Goal: Task Accomplishment & Management: Complete application form

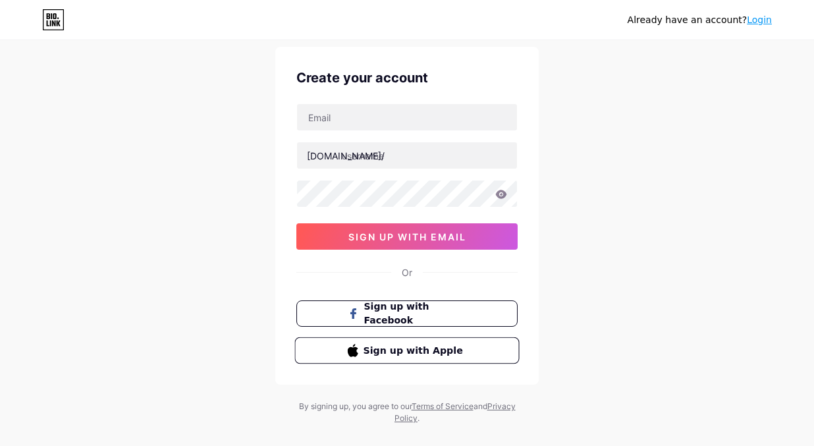
scroll to position [58, 0]
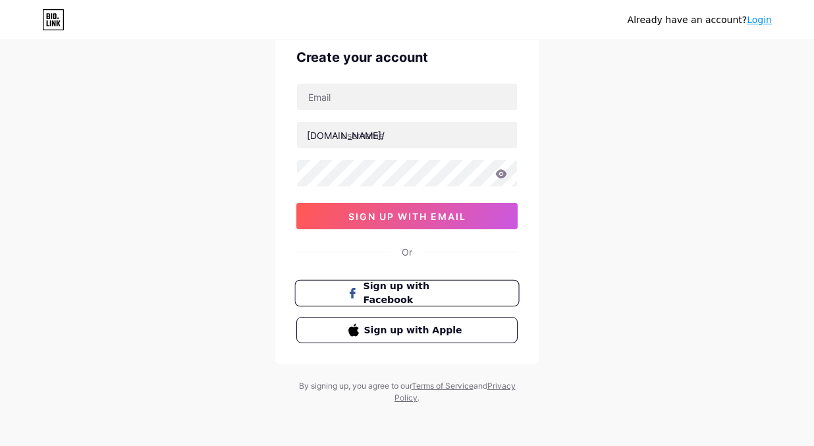
click at [384, 292] on span "Sign up with Facebook" at bounding box center [414, 293] width 103 height 28
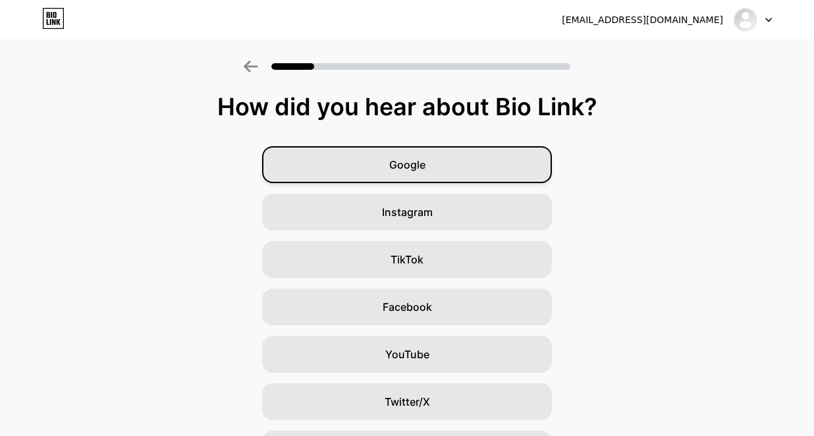
click at [407, 155] on div "Google" at bounding box center [407, 164] width 290 height 37
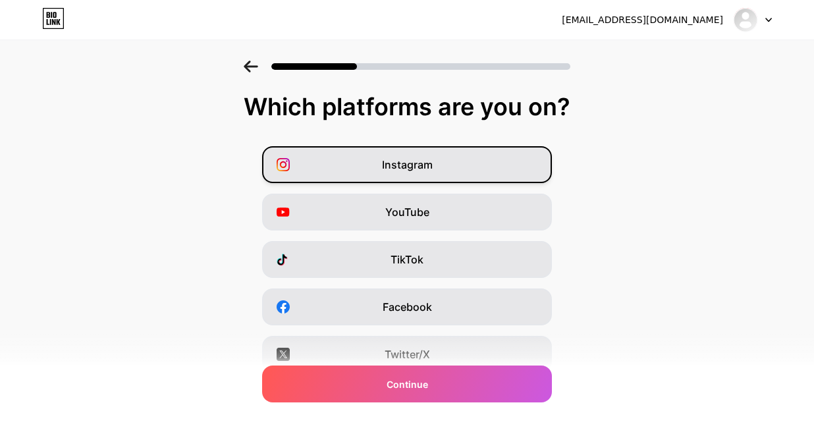
click at [419, 167] on span "Instagram" at bounding box center [407, 165] width 51 height 16
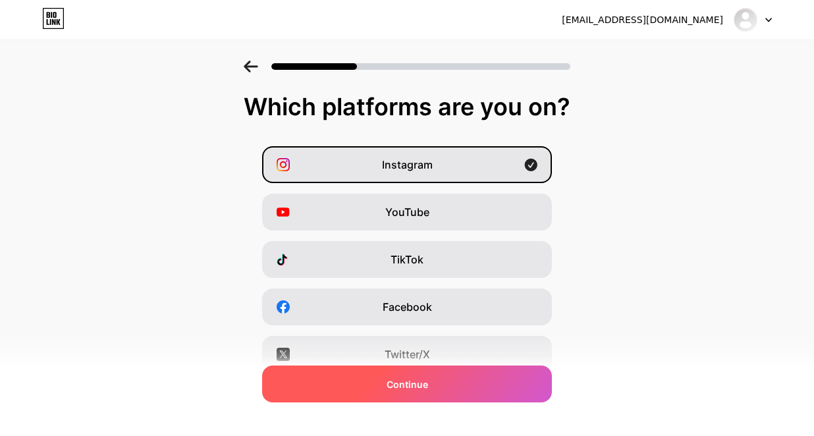
click at [428, 384] on span "Continue" at bounding box center [406, 384] width 41 height 14
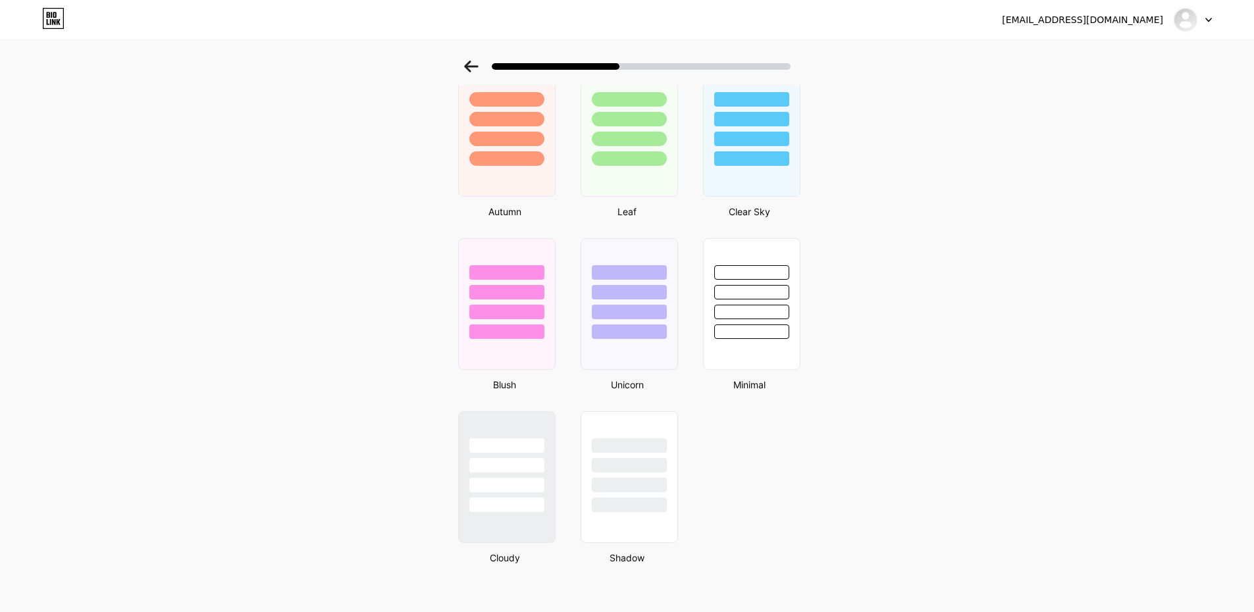
scroll to position [956, 0]
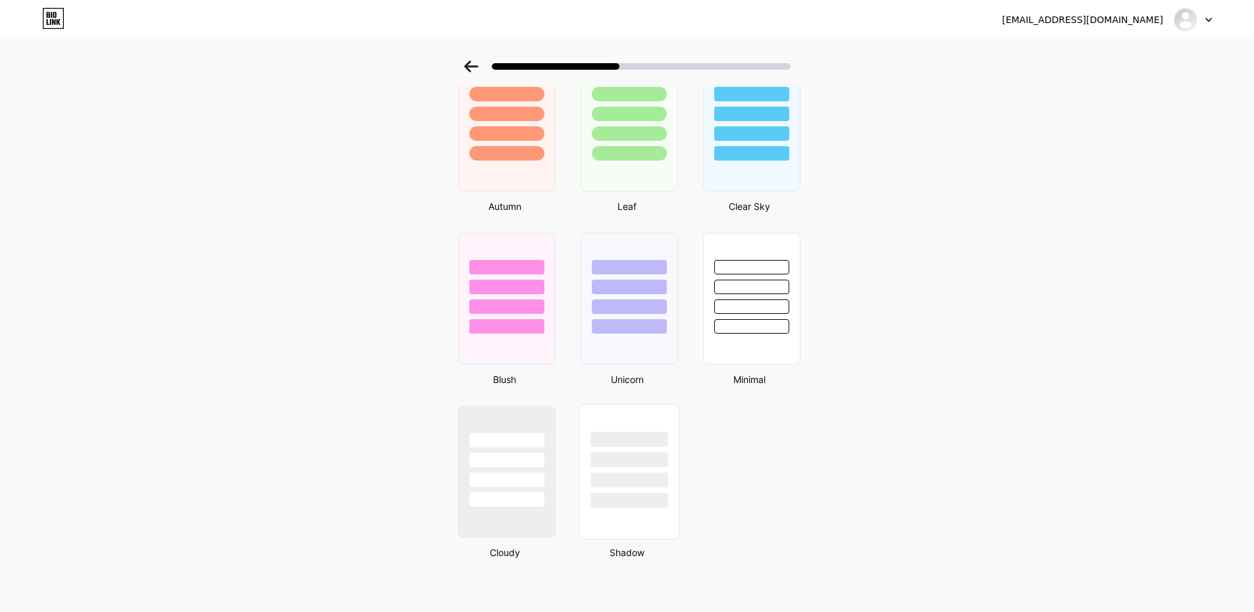
click at [652, 445] on div at bounding box center [629, 472] width 100 height 136
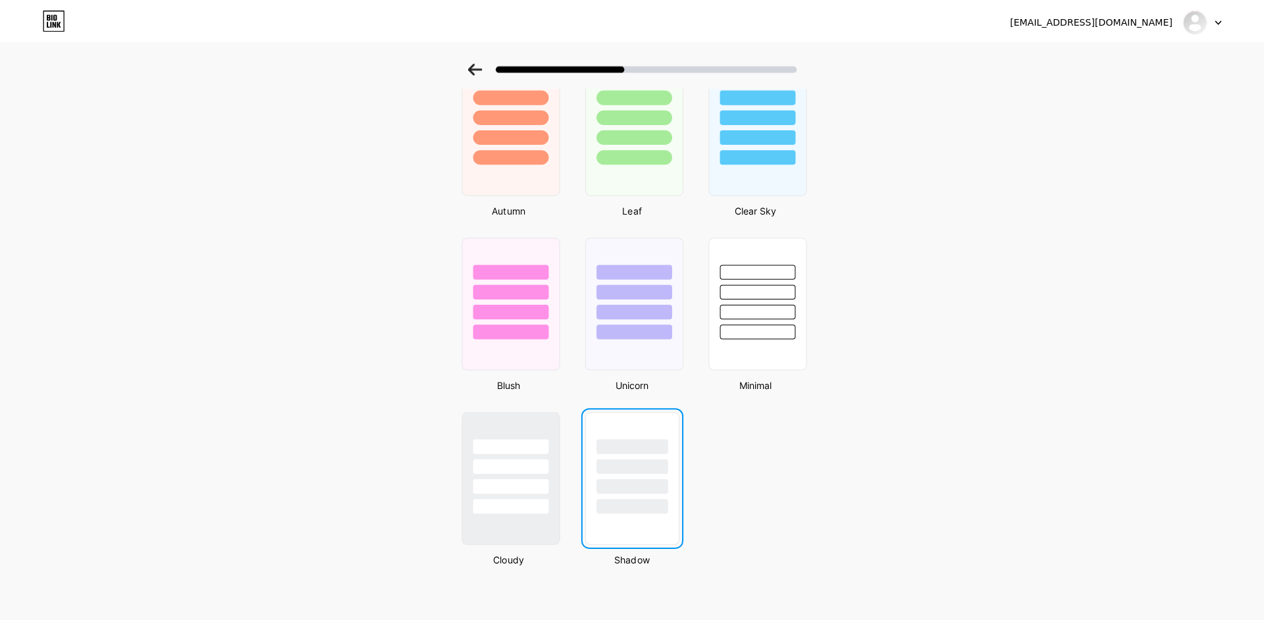
scroll to position [0, 0]
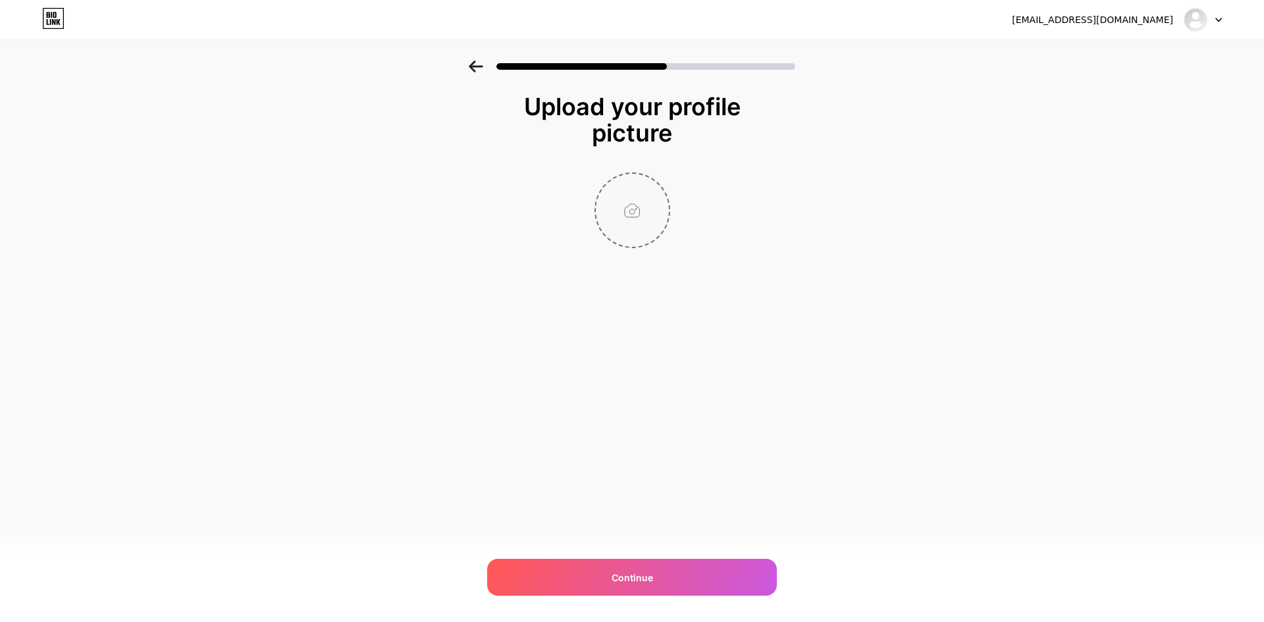
click at [625, 236] on input "file" at bounding box center [632, 210] width 73 height 73
type input "C:\fakepath\539380927_3444565645684234_4159000059709363210_n.jpg"
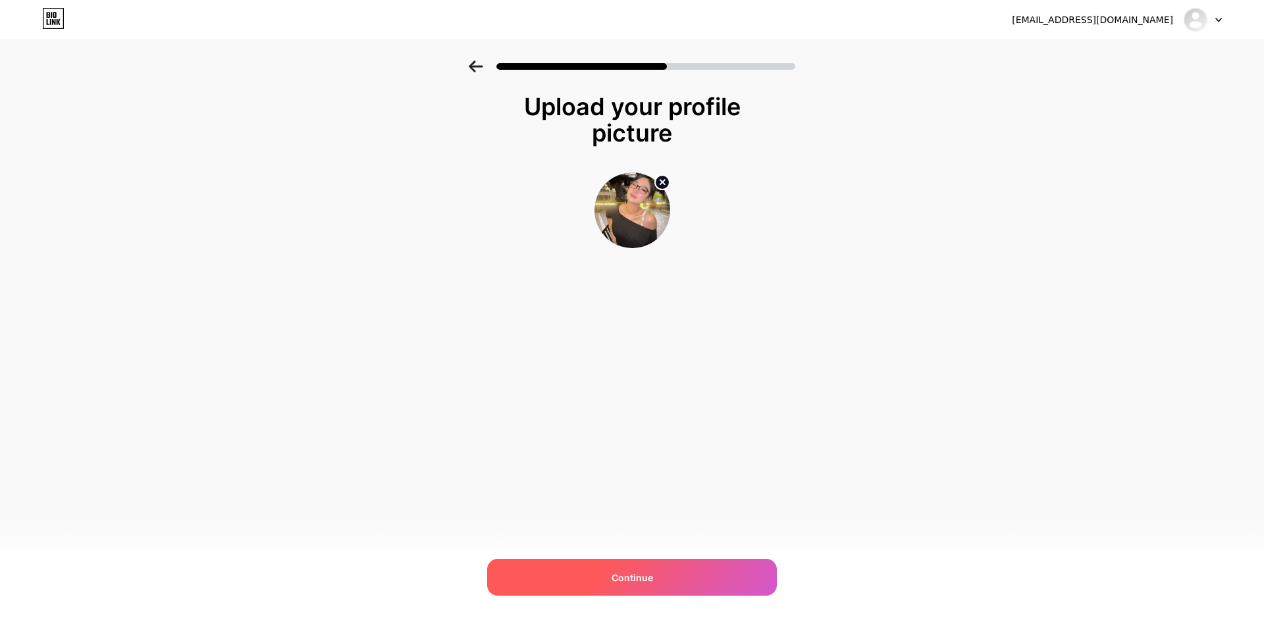
click at [662, 445] on div "Continue" at bounding box center [632, 577] width 290 height 37
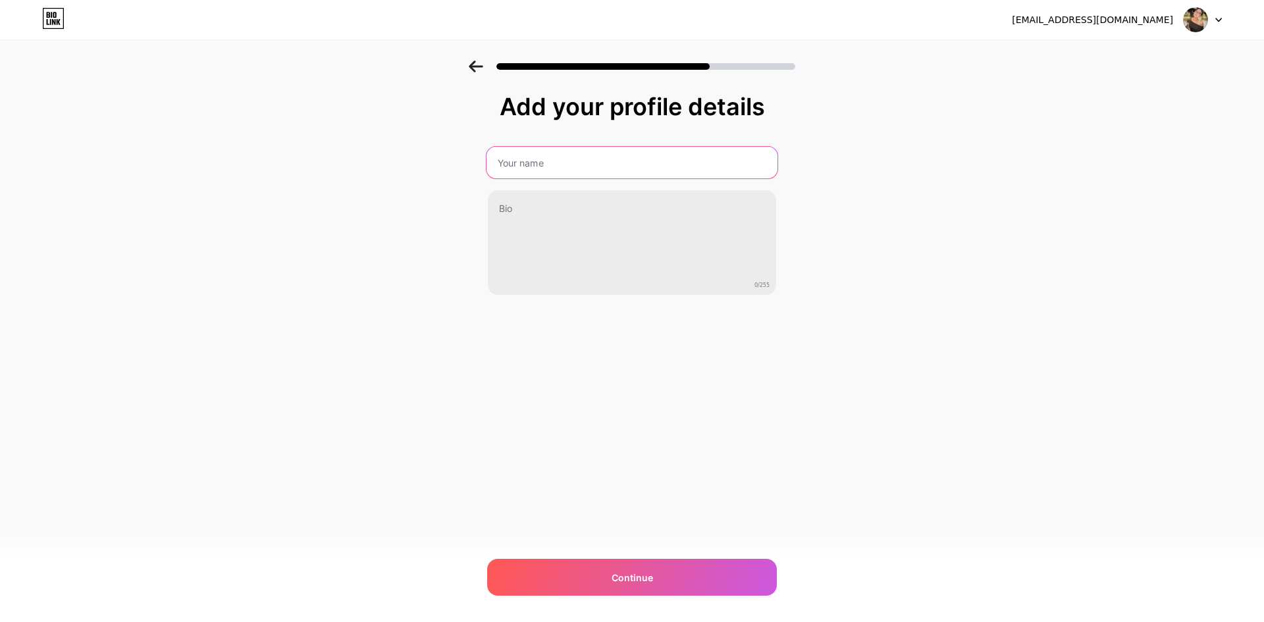
click at [544, 168] on input "text" at bounding box center [632, 163] width 291 height 32
type input "RON88"
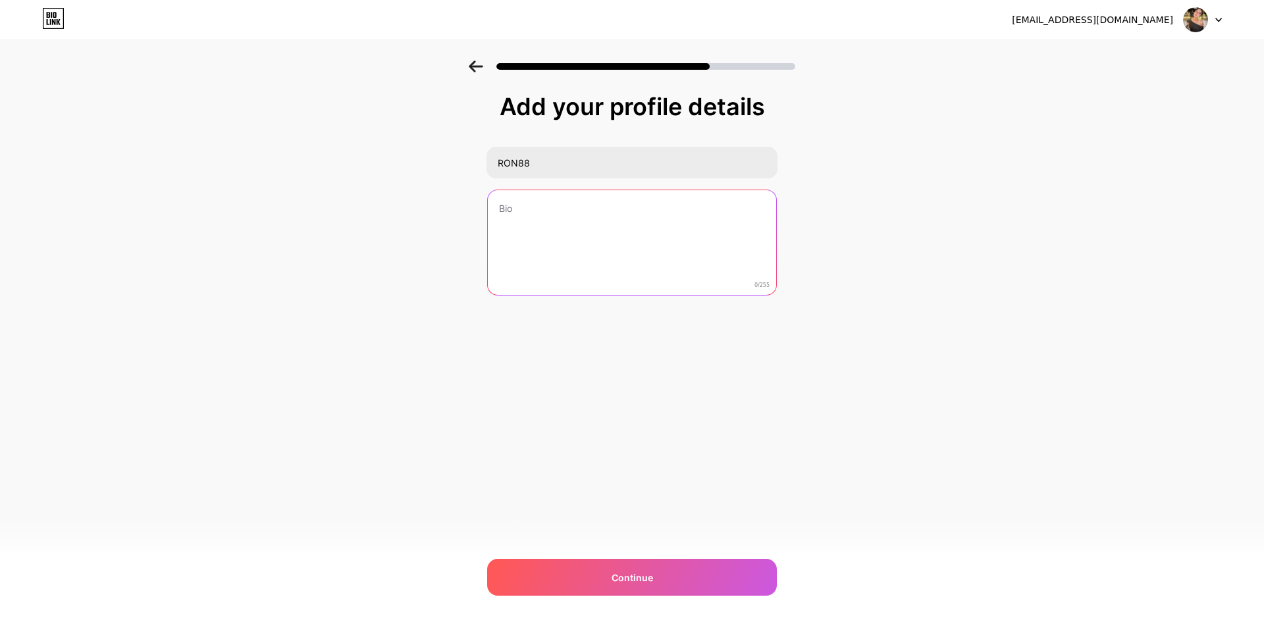
click at [544, 215] on textarea at bounding box center [632, 243] width 288 height 106
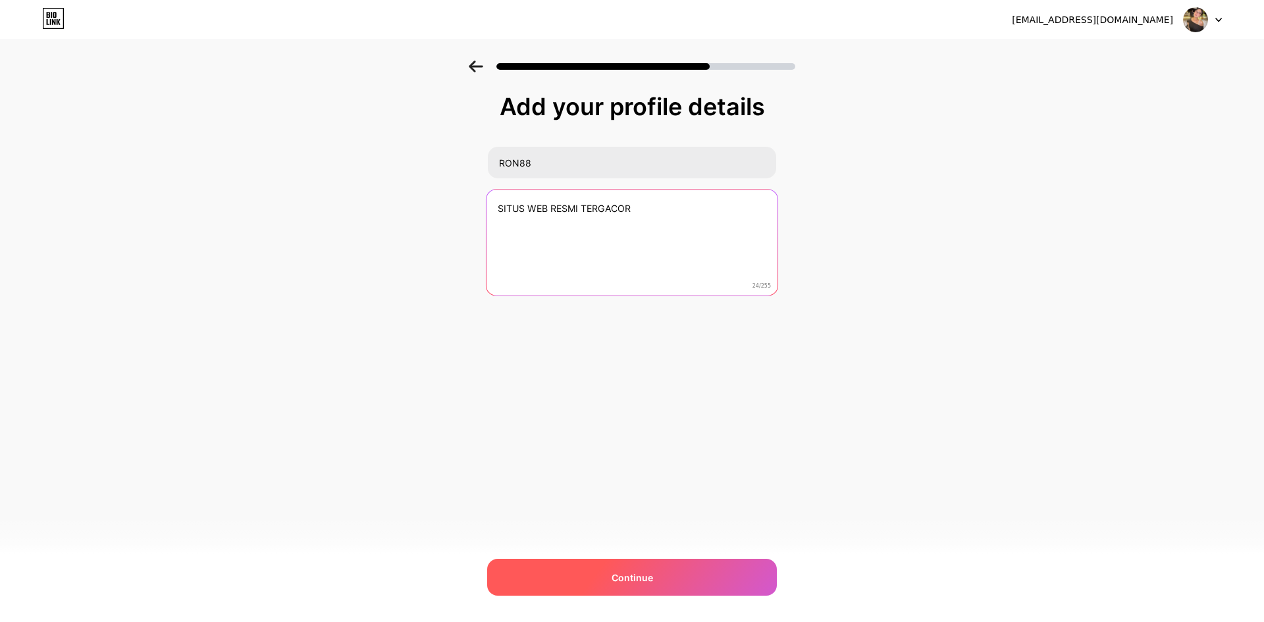
type textarea "SITUS WEB RESMI TERGACOR"
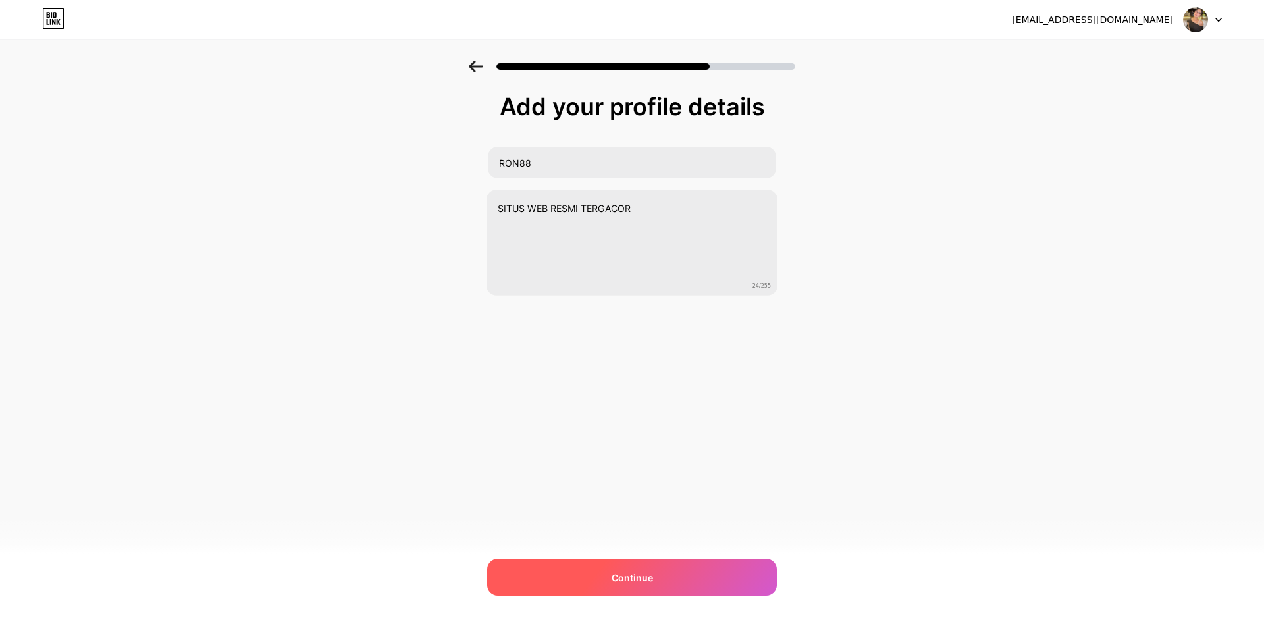
click at [685, 445] on div "Continue" at bounding box center [632, 577] width 290 height 37
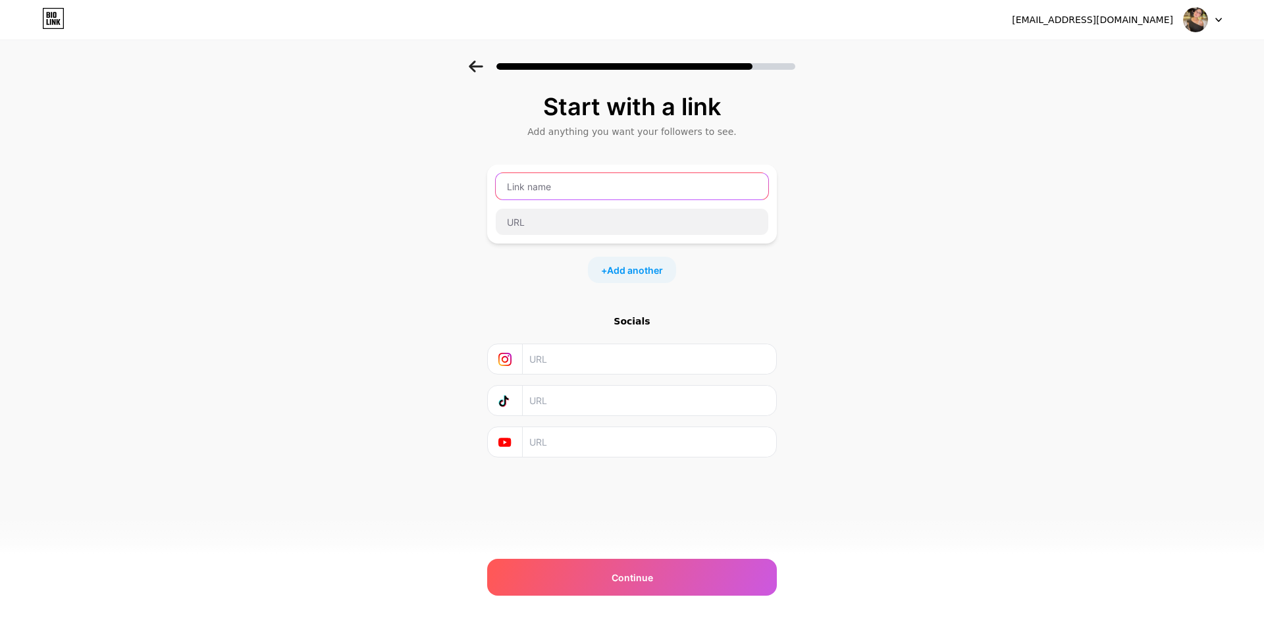
click at [549, 186] on input "text" at bounding box center [632, 186] width 273 height 26
type input "R"
type input "RON88"
paste input "[URL][PERSON_NAME][DOMAIN_NAME]"
type input "[URL][PERSON_NAME][DOMAIN_NAME]"
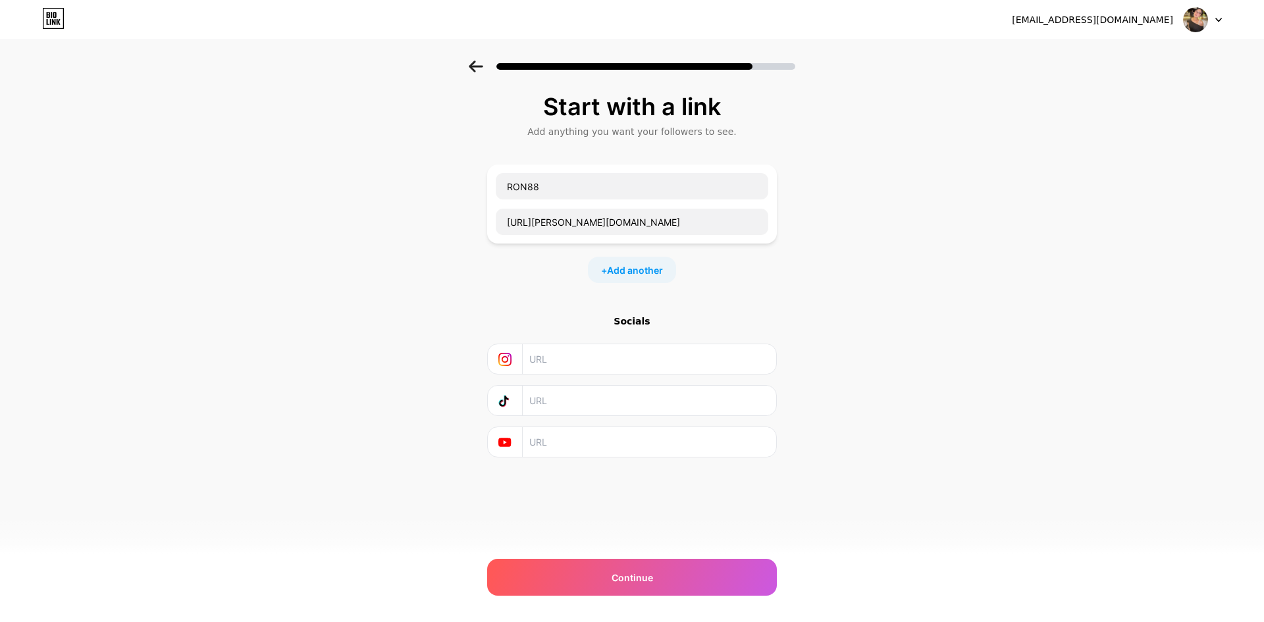
click at [575, 360] on input "text" at bounding box center [648, 359] width 239 height 30
click at [663, 445] on div "Continue" at bounding box center [632, 577] width 290 height 37
click at [645, 445] on span "Continue" at bounding box center [632, 578] width 41 height 14
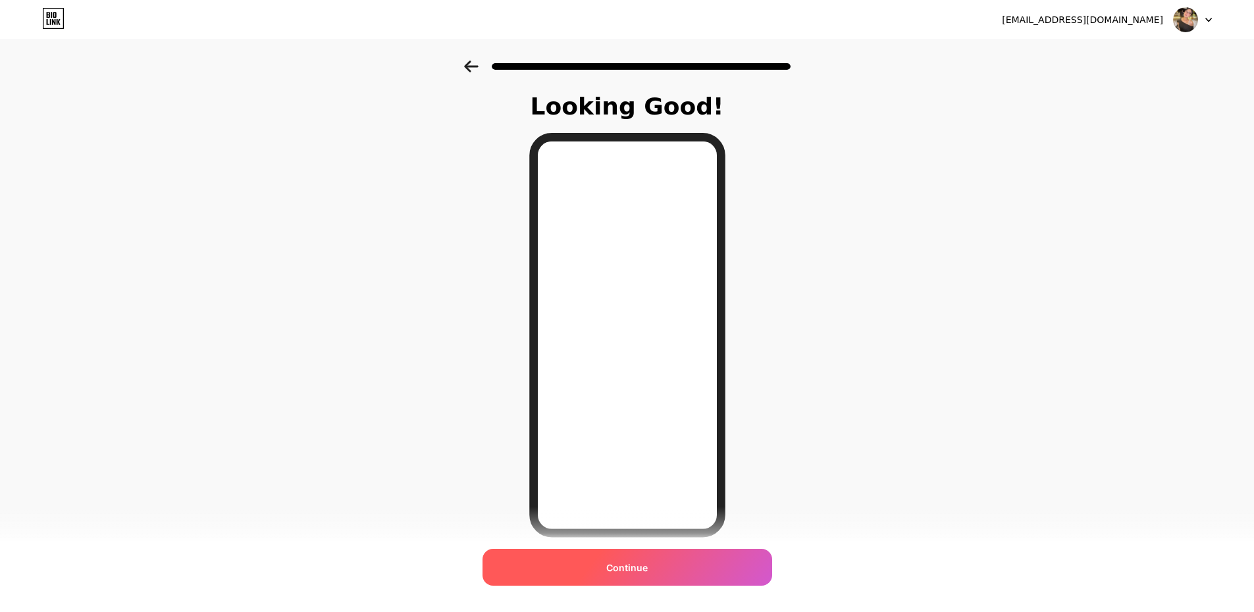
click at [648, 445] on div "Continue" at bounding box center [628, 567] width 290 height 37
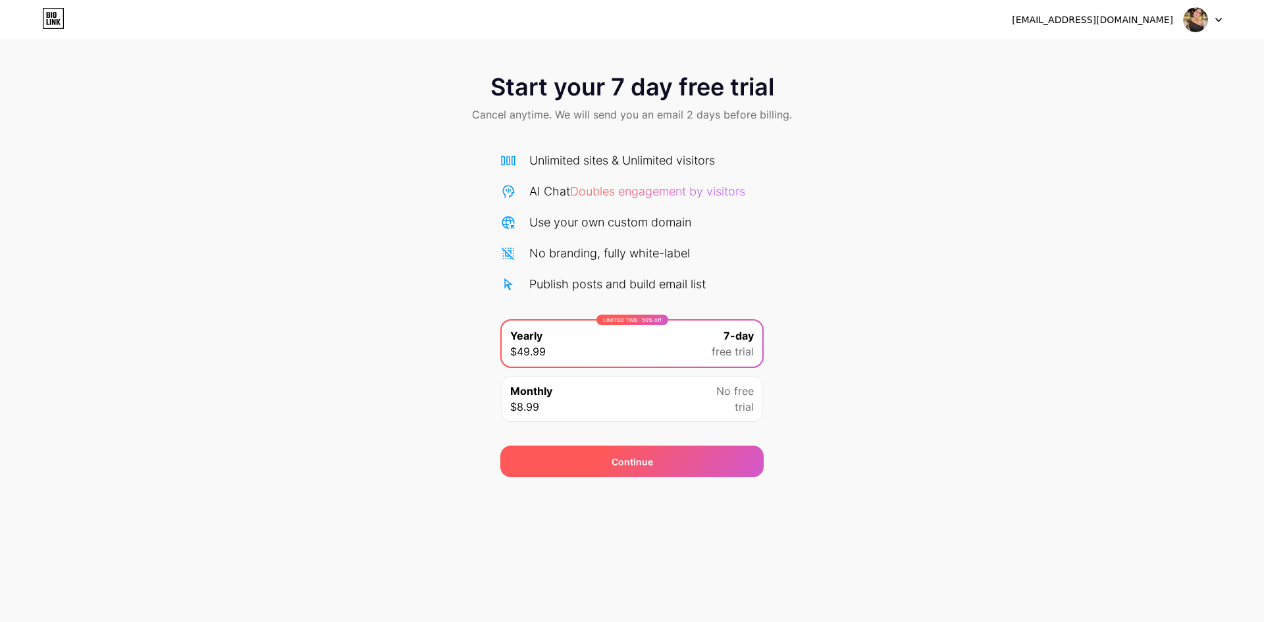
click at [672, 445] on div "Continue" at bounding box center [631, 462] width 263 height 32
